Goal: Check status: Check status

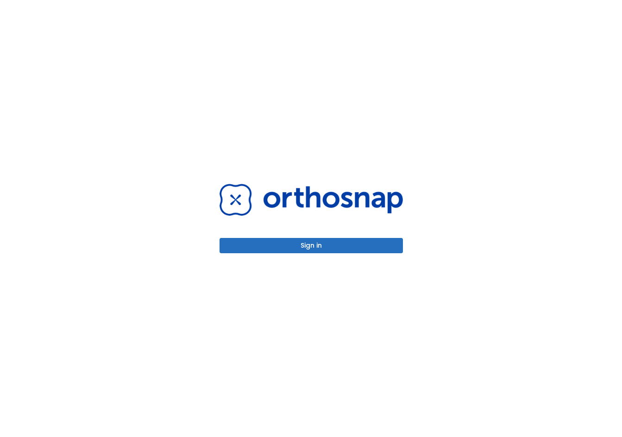
click at [325, 253] on button "Sign in" at bounding box center [310, 245] width 183 height 15
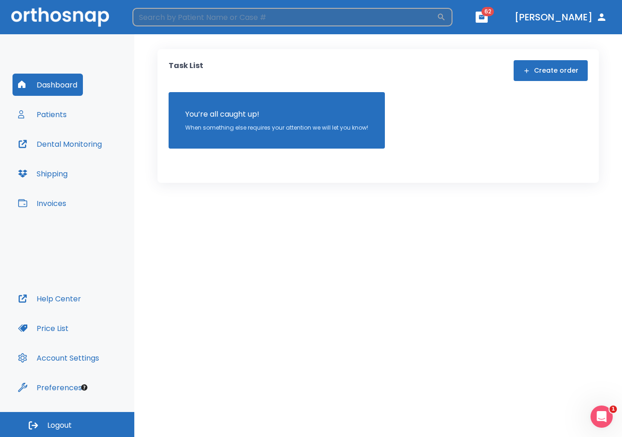
click at [232, 18] on input "search" at bounding box center [284, 17] width 304 height 19
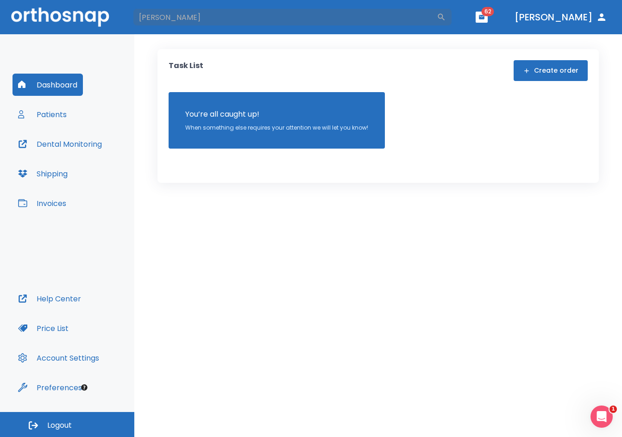
type input "[PERSON_NAME]"
click at [61, 112] on button "Patients" at bounding box center [43, 114] width 60 height 22
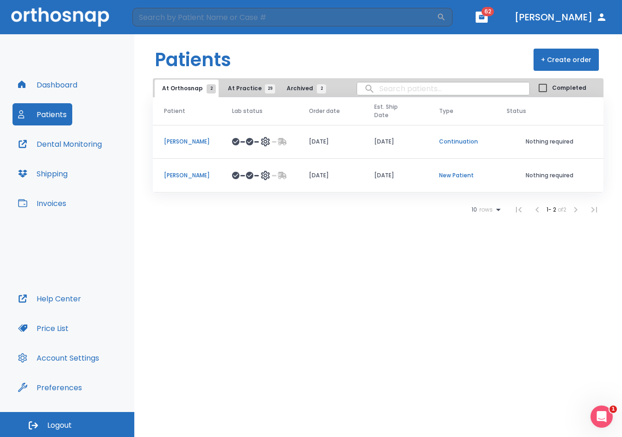
click at [385, 86] on input "search" at bounding box center [443, 89] width 172 height 18
type input "EESE"
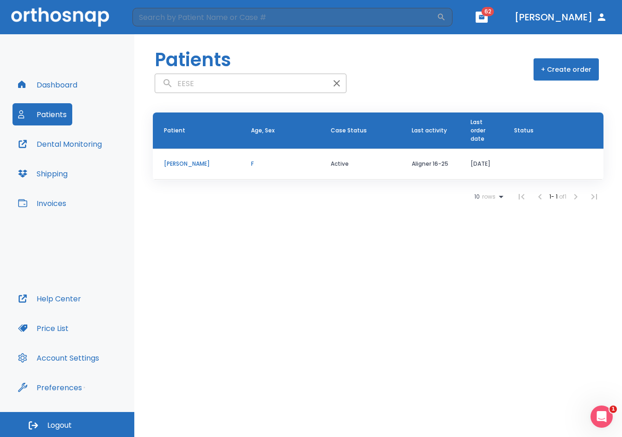
click at [189, 162] on p "[PERSON_NAME]" at bounding box center [196, 164] width 65 height 8
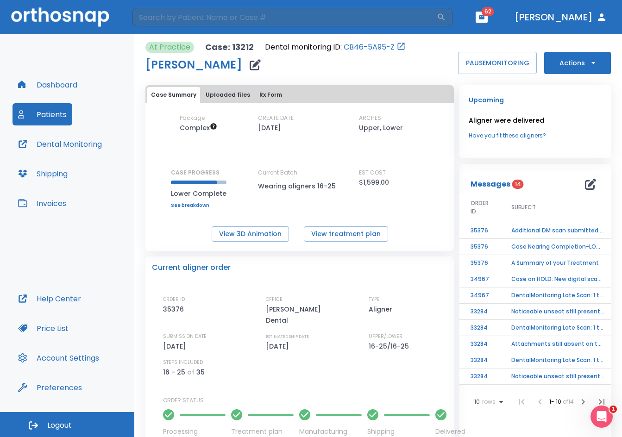
click at [553, 226] on td "Additional DM scan submitted by patient!" at bounding box center [558, 231] width 116 height 16
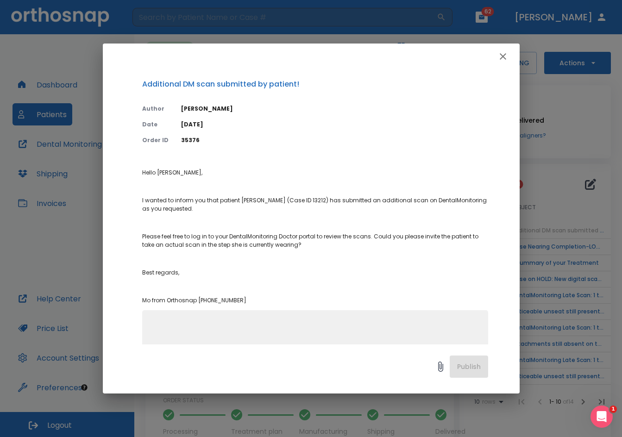
click at [506, 56] on icon "button" at bounding box center [502, 56] width 11 height 11
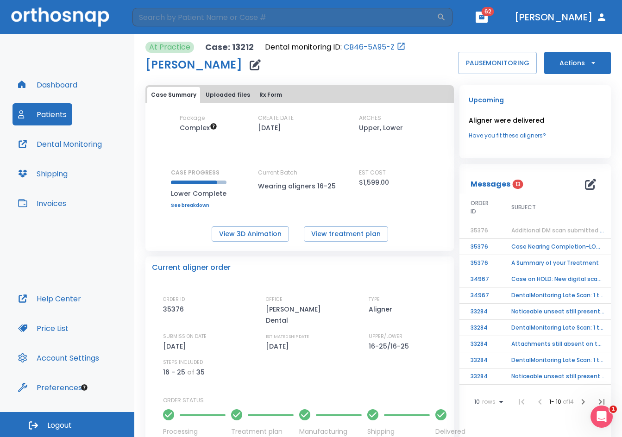
click at [62, 148] on button "Dental Monitoring" at bounding box center [60, 144] width 95 height 22
